Goal: Information Seeking & Learning: Learn about a topic

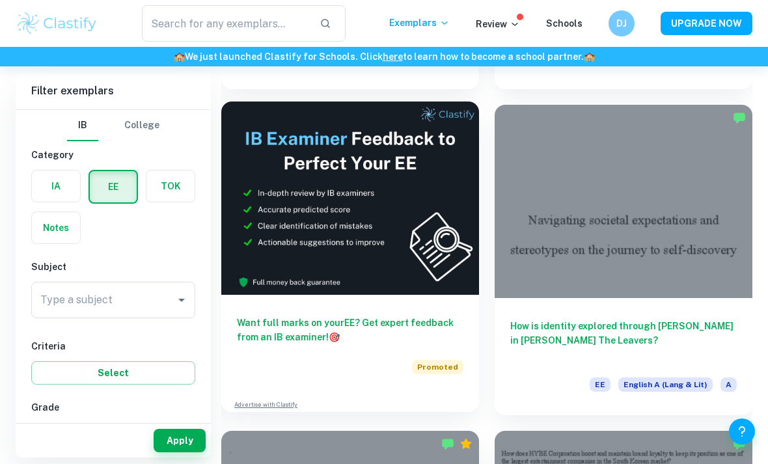
scroll to position [387, 0]
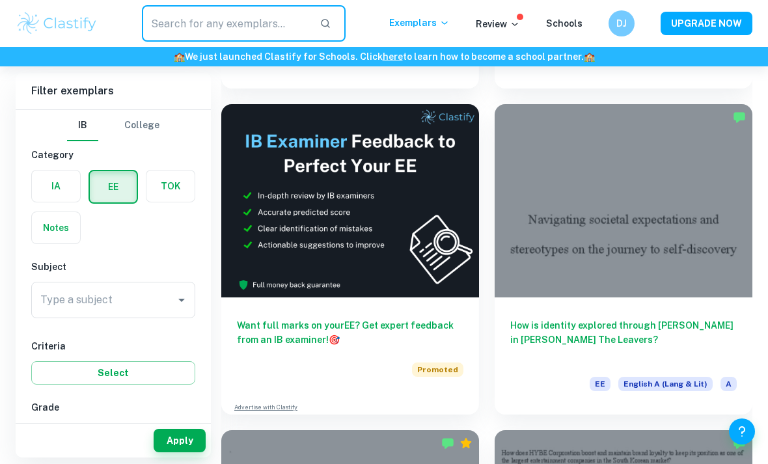
click at [264, 21] on input "text" at bounding box center [225, 23] width 167 height 36
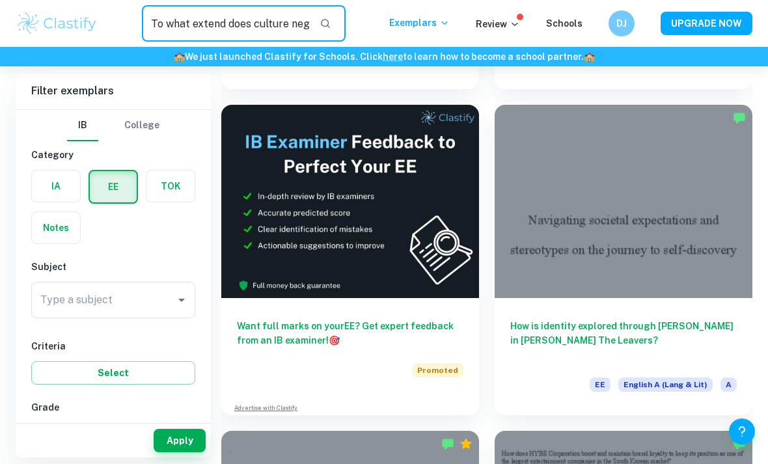
type input "To what extend does culture negatively influence religion"
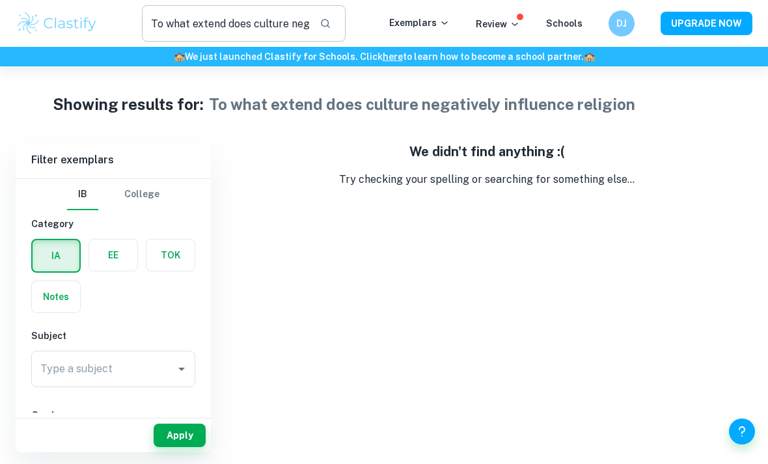
click at [330, 25] on icon "button" at bounding box center [325, 24] width 12 height 12
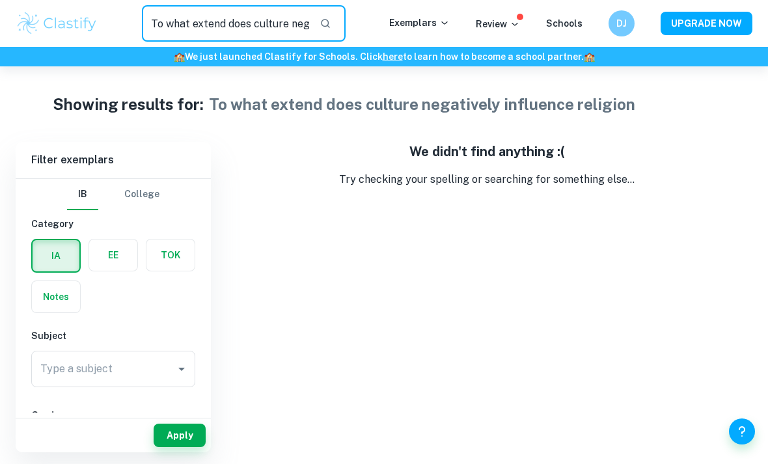
click at [309, 26] on input "To what extend does culture negatively influence religion" at bounding box center [225, 23] width 167 height 36
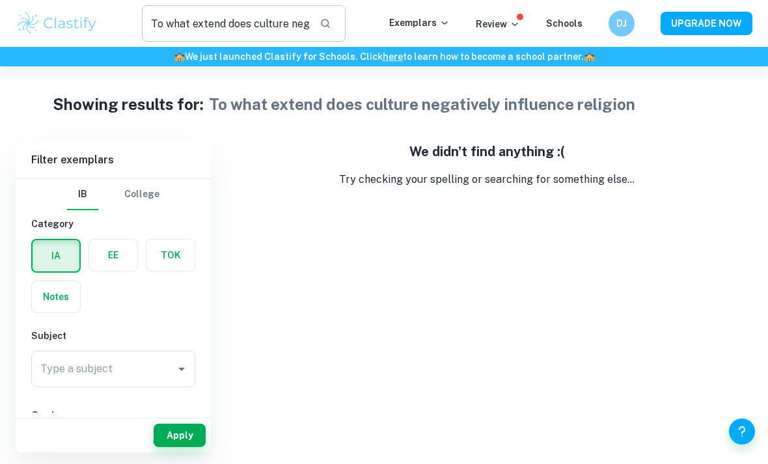
drag, startPoint x: 316, startPoint y: 23, endPoint x: 144, endPoint y: 34, distance: 172.2
click at [131, 34] on div "To what extend does culture negatively influence religion ​" at bounding box center [243, 23] width 291 height 36
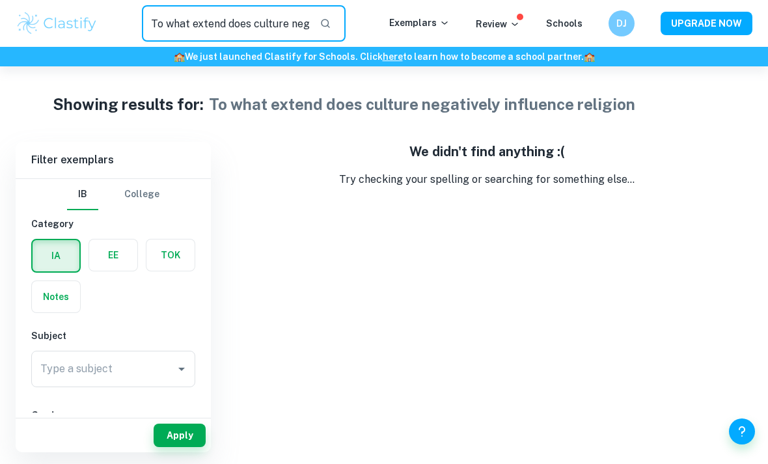
drag, startPoint x: 153, startPoint y: 24, endPoint x: 325, endPoint y: 42, distance: 173.4
click at [366, 42] on div "To what extend does culture negatively influence religion ​ Exemplars Review Sc…" at bounding box center [384, 23] width 768 height 47
drag, startPoint x: 150, startPoint y: 25, endPoint x: 392, endPoint y: 20, distance: 242.7
click at [389, 20] on div "To what extend does culture negatively influence religion ​" at bounding box center [243, 23] width 291 height 36
type input "Religion and culture"
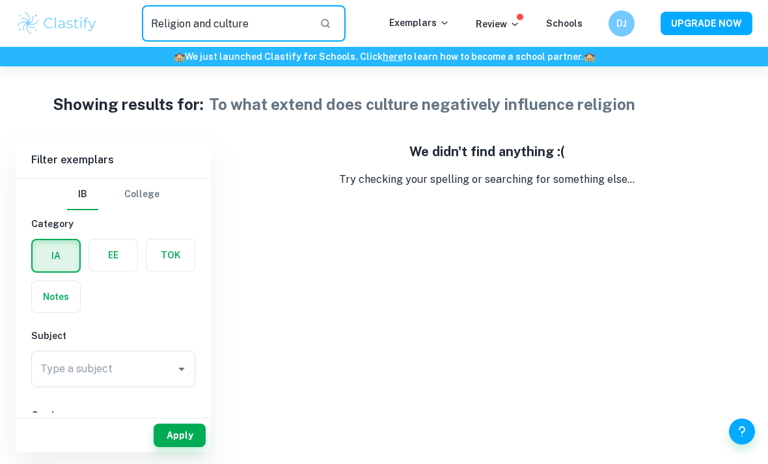
click at [116, 254] on label "button" at bounding box center [113, 254] width 48 height 31
click at [0, 0] on input "radio" at bounding box center [0, 0] width 0 height 0
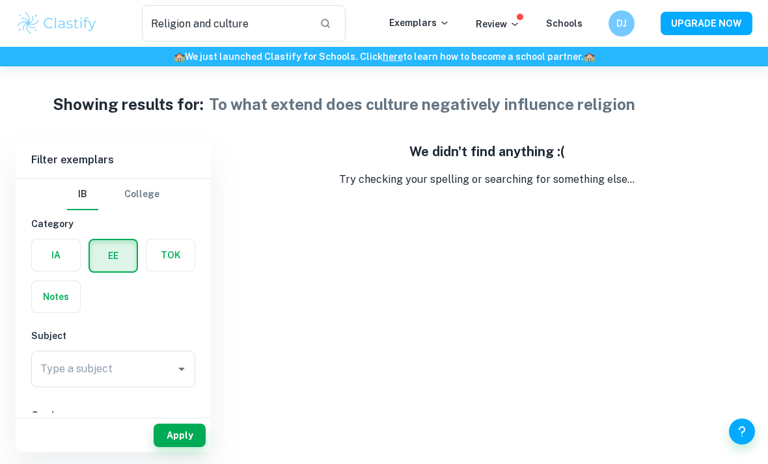
click at [113, 256] on button "EE" at bounding box center [113, 255] width 47 height 31
click at [336, 17] on button "button" at bounding box center [325, 23] width 22 height 22
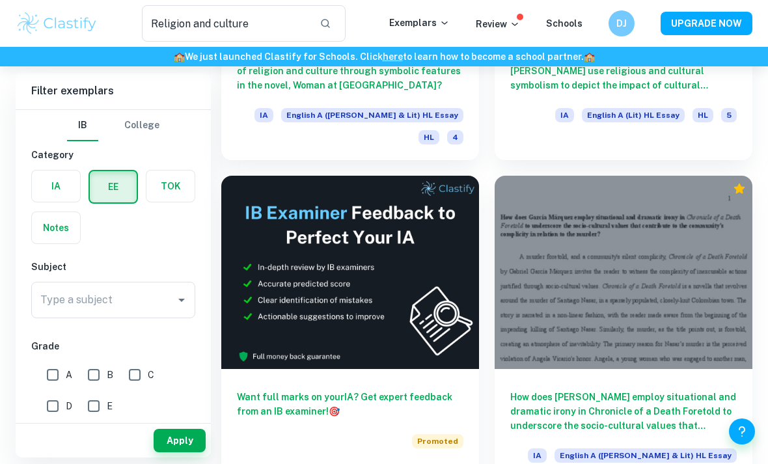
scroll to position [293, 0]
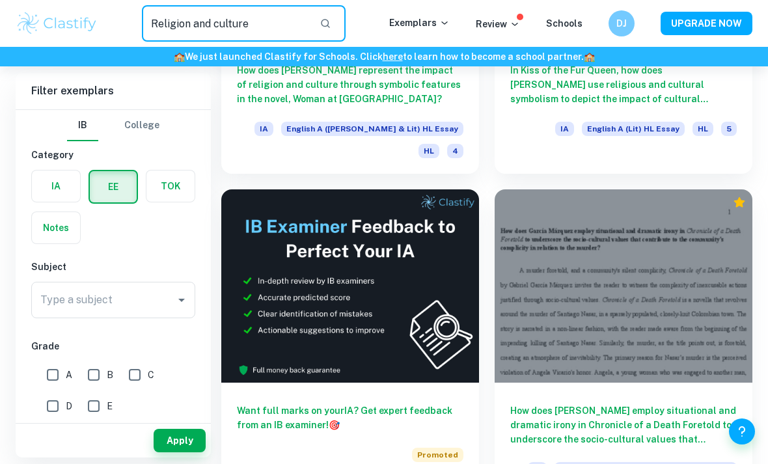
drag, startPoint x: 254, startPoint y: 23, endPoint x: 137, endPoint y: 27, distance: 117.2
click at [137, 27] on div "Religion and culture ​" at bounding box center [243, 23] width 291 height 36
drag, startPoint x: 154, startPoint y: 23, endPoint x: 275, endPoint y: 24, distance: 121.0
click at [275, 24] on input "Religion and culture" at bounding box center [225, 23] width 167 height 36
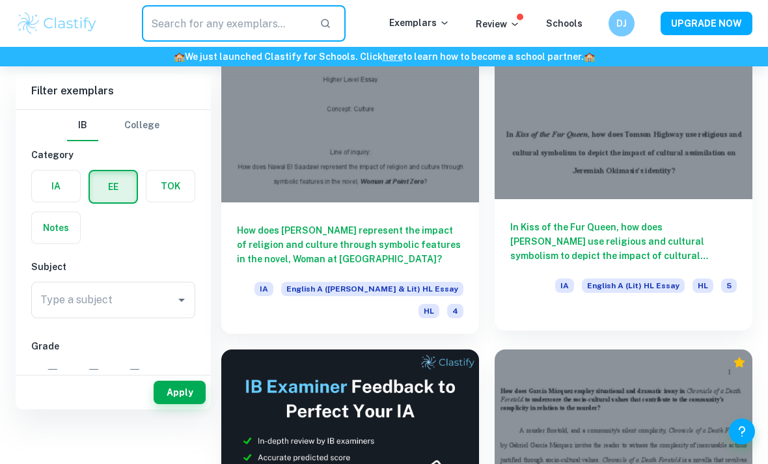
scroll to position [0, 0]
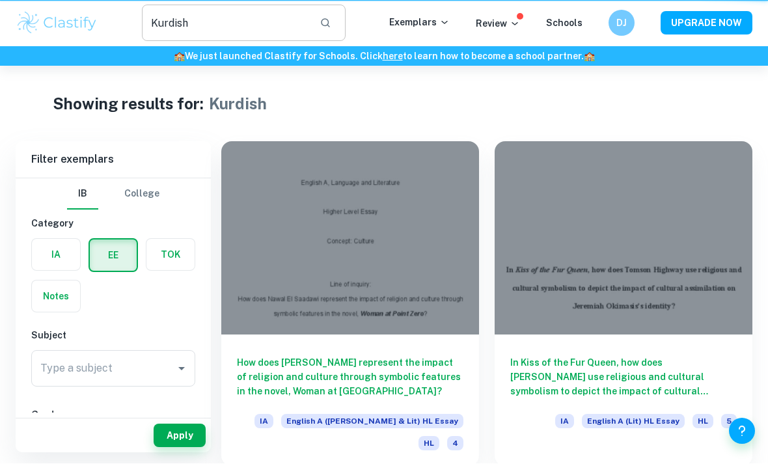
scroll to position [1, 0]
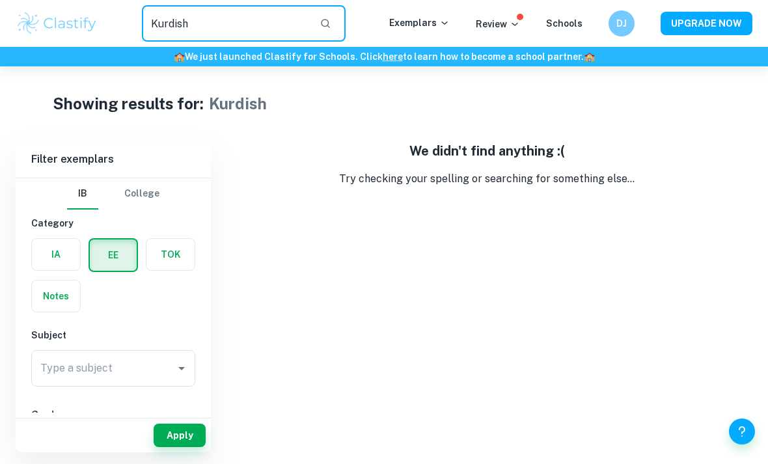
click at [226, 21] on input "Kurdish" at bounding box center [225, 23] width 167 height 36
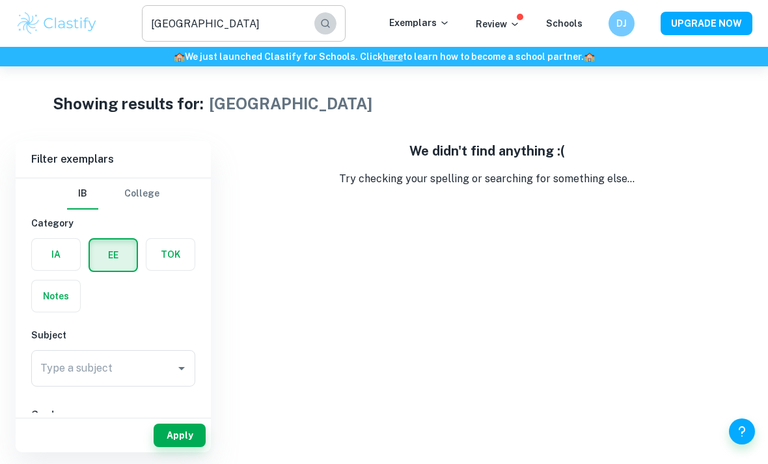
click at [330, 25] on icon "button" at bounding box center [325, 23] width 9 height 9
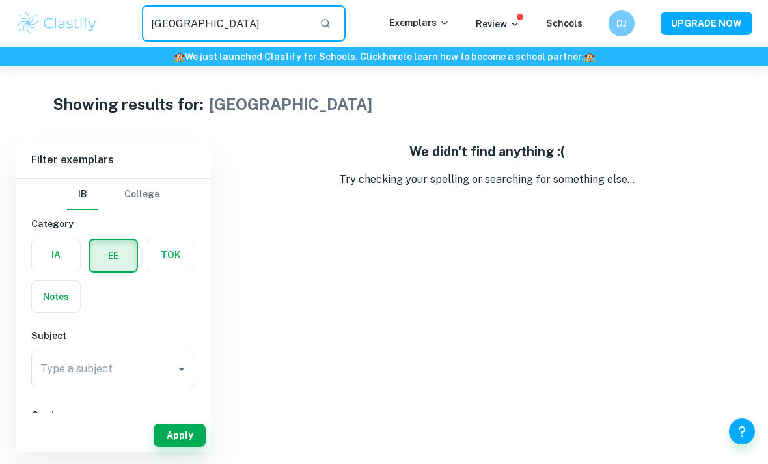
click at [299, 24] on input "[GEOGRAPHIC_DATA]" at bounding box center [225, 23] width 167 height 36
drag, startPoint x: 299, startPoint y: 24, endPoint x: 175, endPoint y: 36, distance: 124.8
click at [175, 36] on input "[GEOGRAPHIC_DATA]" at bounding box center [225, 23] width 167 height 36
type input "K"
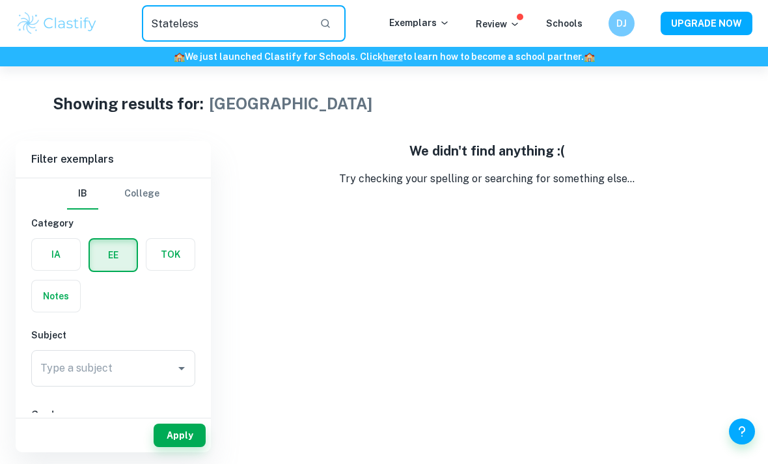
type input "Stateless"
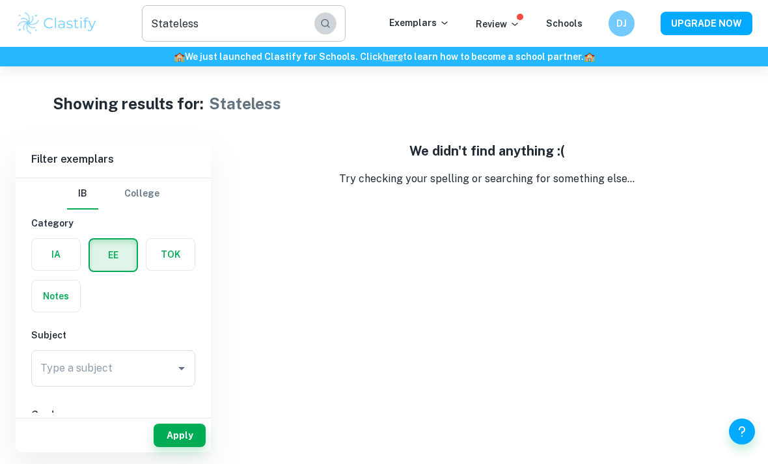
click at [335, 33] on button "button" at bounding box center [325, 23] width 22 height 22
click at [421, 27] on p "Exemplars" at bounding box center [419, 23] width 61 height 14
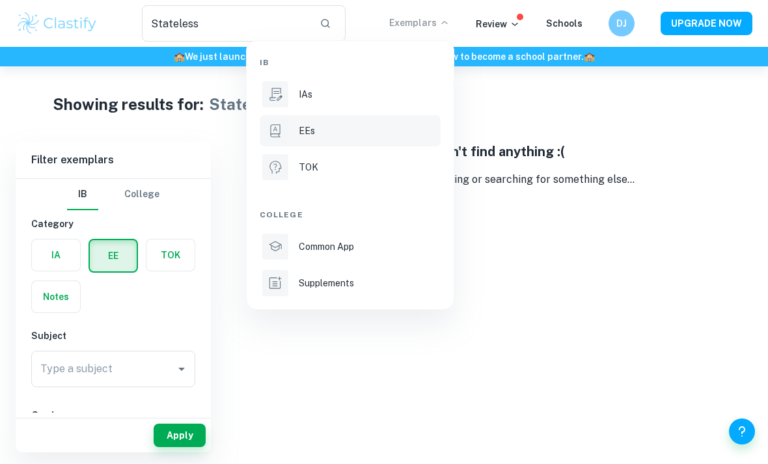
click at [361, 127] on div "EEs" at bounding box center [368, 131] width 139 height 14
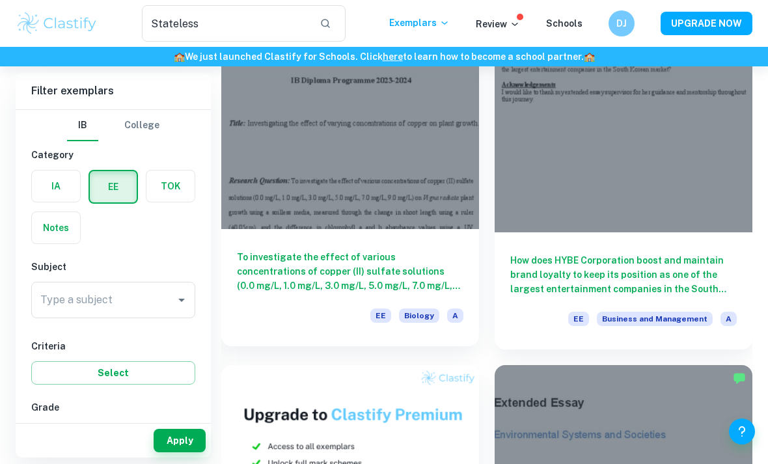
scroll to position [824, 0]
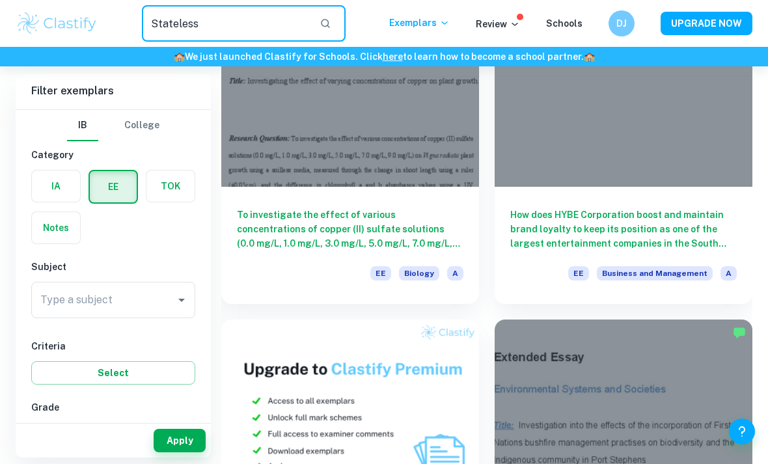
click at [266, 25] on input "Stateless" at bounding box center [225, 23] width 167 height 36
type input "Culture and religion"
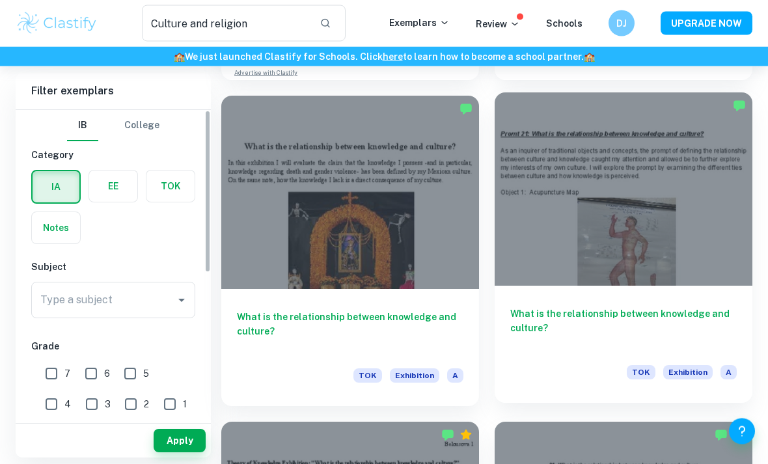
scroll to position [1364, 0]
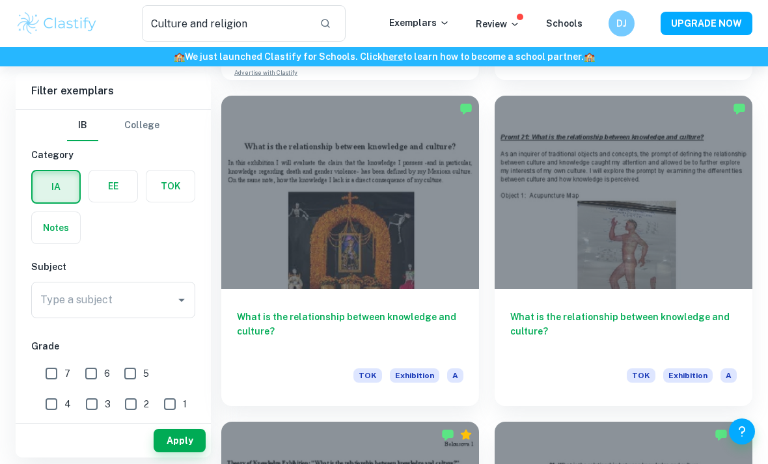
click at [109, 180] on label "button" at bounding box center [113, 185] width 48 height 31
click at [0, 0] on input "radio" at bounding box center [0, 0] width 0 height 0
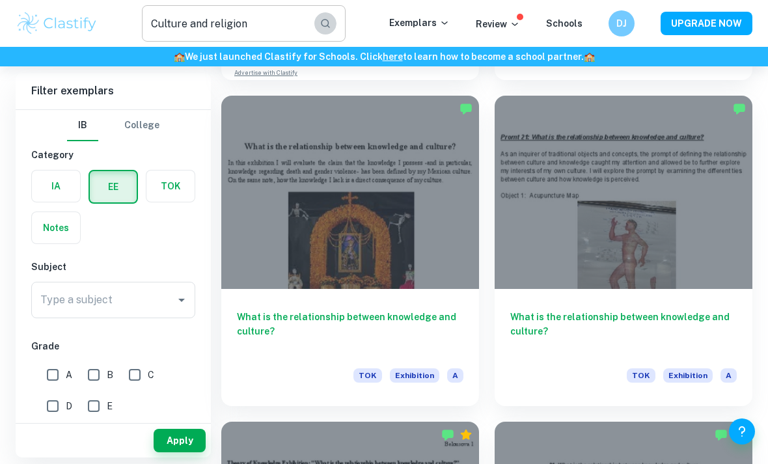
click at [330, 24] on icon "button" at bounding box center [325, 23] width 9 height 9
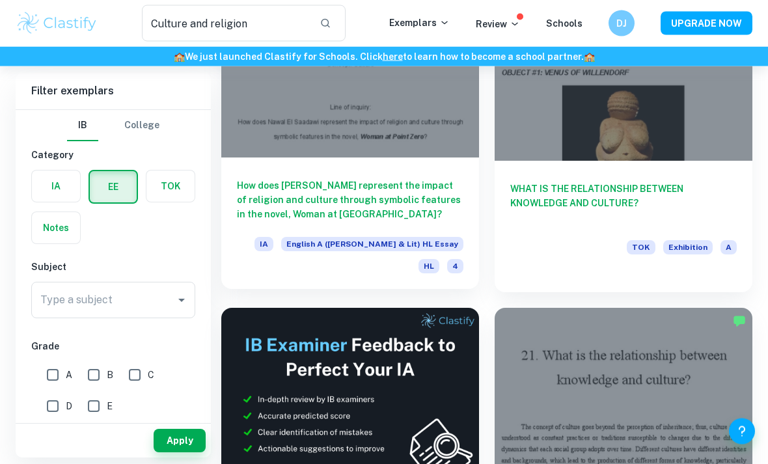
scroll to position [0, 0]
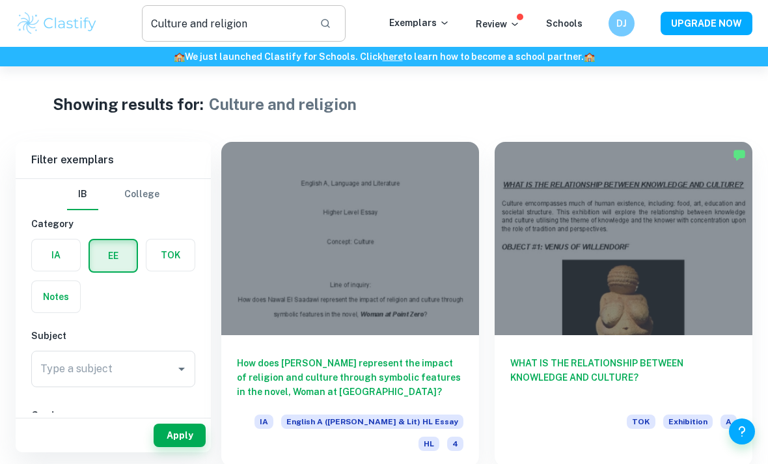
click at [329, 23] on icon "button" at bounding box center [325, 24] width 12 height 12
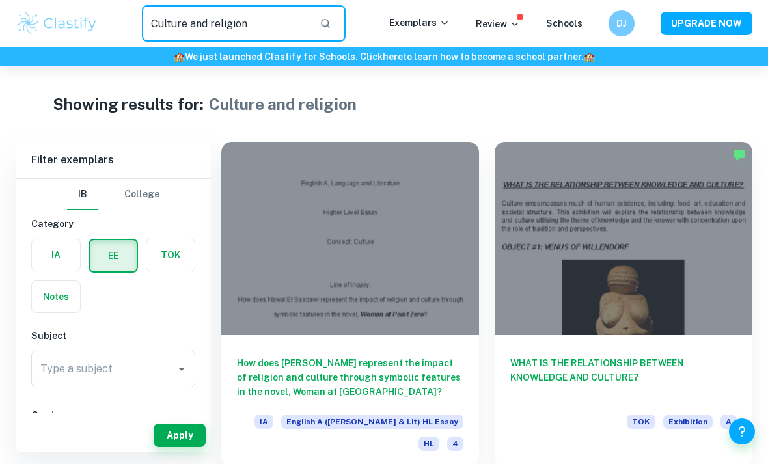
drag, startPoint x: 154, startPoint y: 23, endPoint x: 262, endPoint y: 31, distance: 107.6
click at [263, 31] on input "Culture and religion" at bounding box center [225, 23] width 167 height 36
drag, startPoint x: 151, startPoint y: 21, endPoint x: 251, endPoint y: 24, distance: 100.2
click at [251, 24] on input "Culture and religion" at bounding box center [225, 23] width 167 height 36
